Goal: Check status: Check status

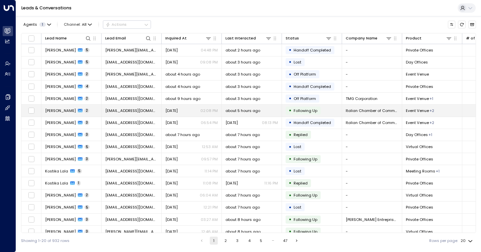
click at [249, 109] on span "about 5 hours ago" at bounding box center [243, 110] width 35 height 5
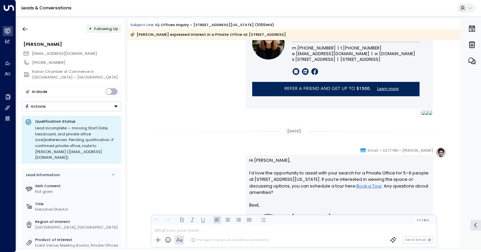
scroll to position [521, 0]
click at [30, 27] on button "button" at bounding box center [25, 29] width 12 height 12
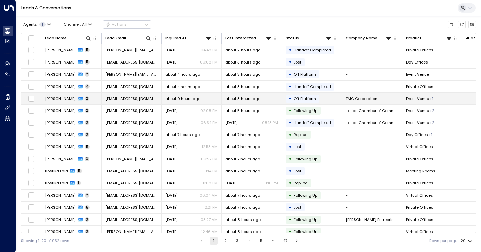
click at [230, 99] on span "about 3 hours ago" at bounding box center [243, 98] width 35 height 5
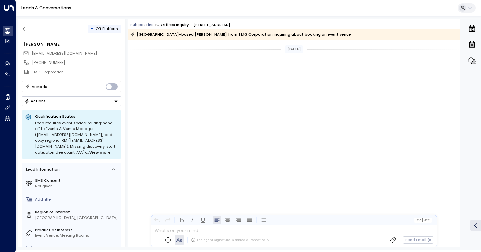
scroll to position [553, 0]
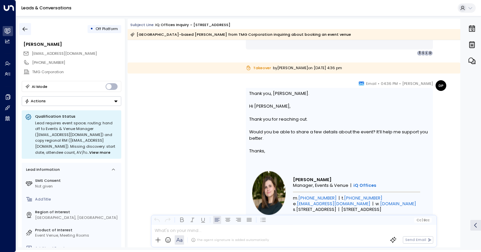
click at [28, 32] on button "button" at bounding box center [25, 29] width 12 height 12
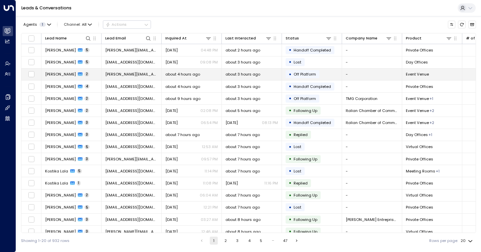
click at [270, 75] on div "about 3 hours ago" at bounding box center [252, 74] width 52 height 5
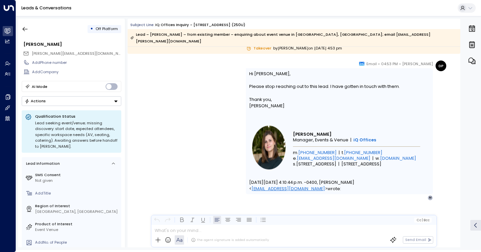
scroll to position [600, 0]
click at [27, 31] on icon "button" at bounding box center [25, 29] width 7 height 7
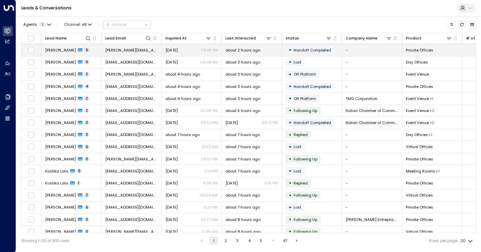
click at [255, 53] on td "about 2 hours ago" at bounding box center [252, 50] width 60 height 12
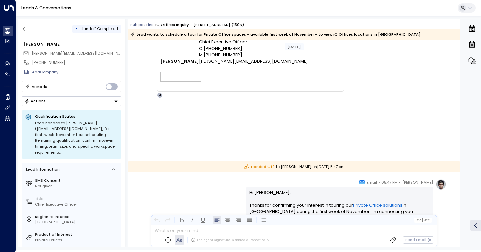
scroll to position [1293, 0]
